Goal: Task Accomplishment & Management: Use online tool/utility

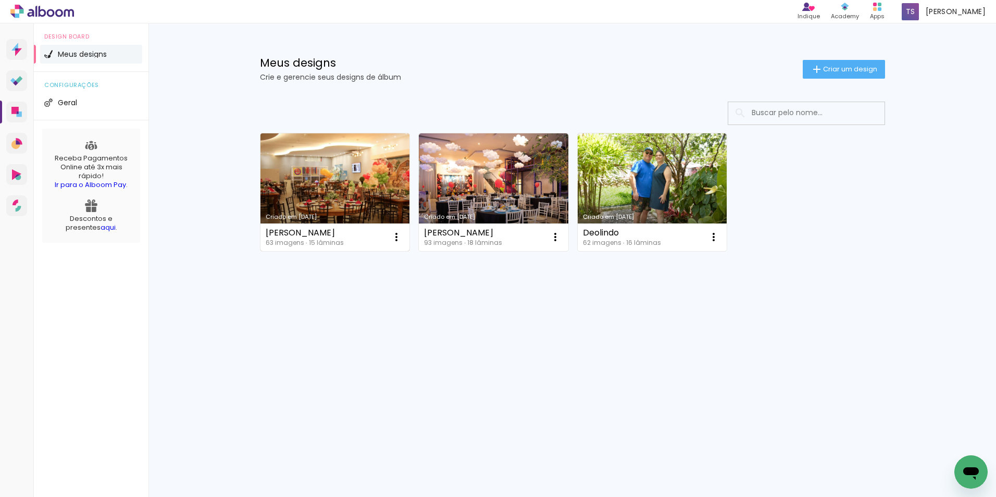
click at [305, 186] on link "Criado em [DATE]" at bounding box center [334, 192] width 149 height 118
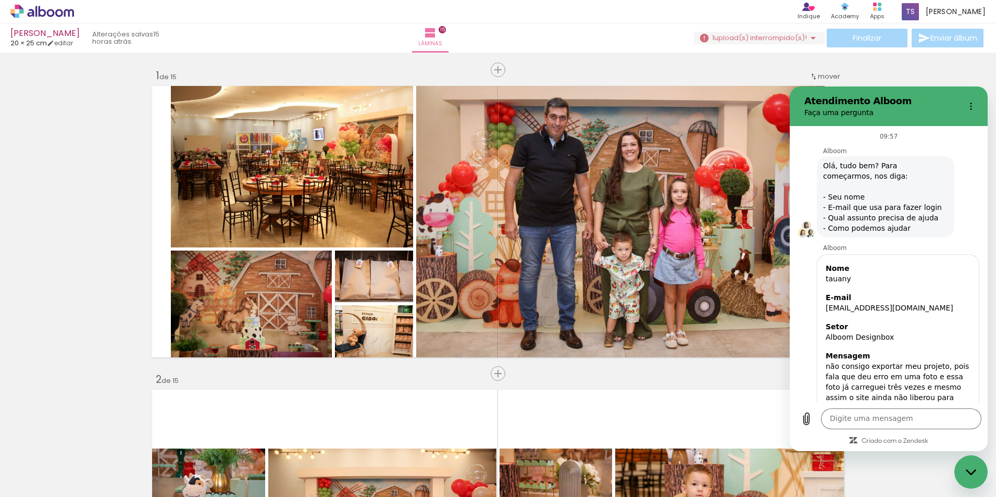
scroll to position [390, 0]
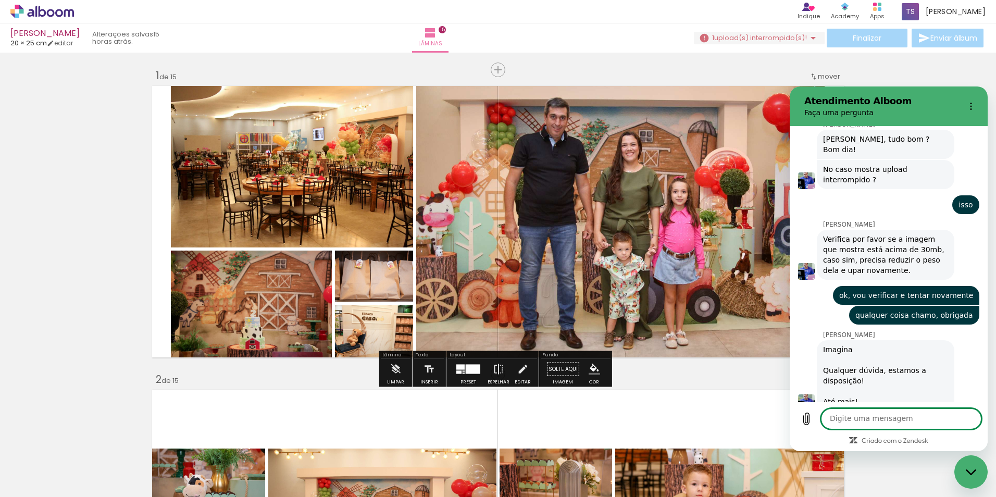
click at [894, 415] on textarea at bounding box center [901, 418] width 160 height 21
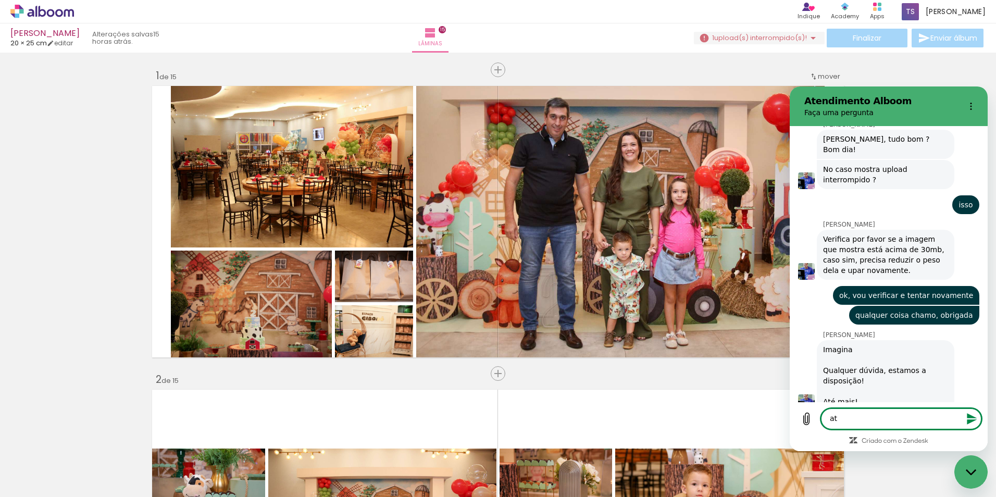
type textarea "até"
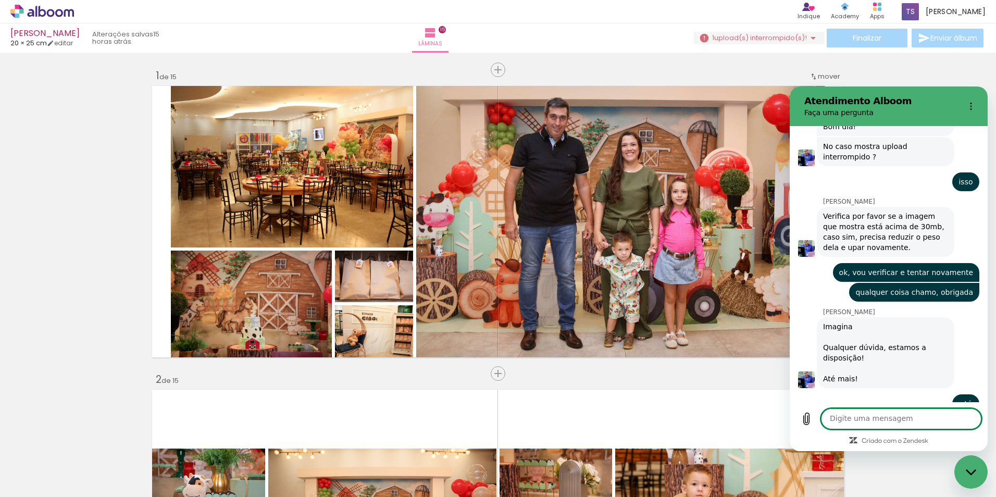
scroll to position [415, 0]
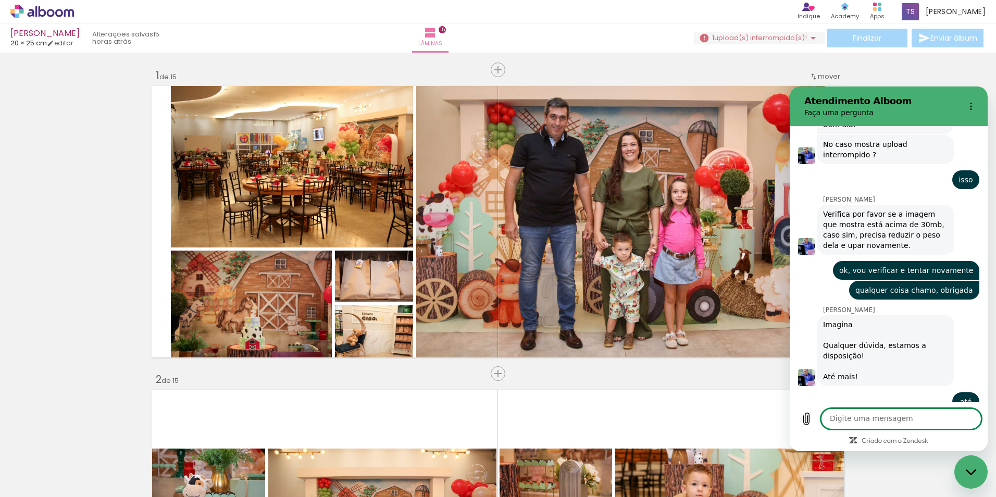
click at [964, 466] on div "Fechar janela de mensagens" at bounding box center [970, 471] width 31 height 31
